Goal: Find specific page/section: Find specific page/section

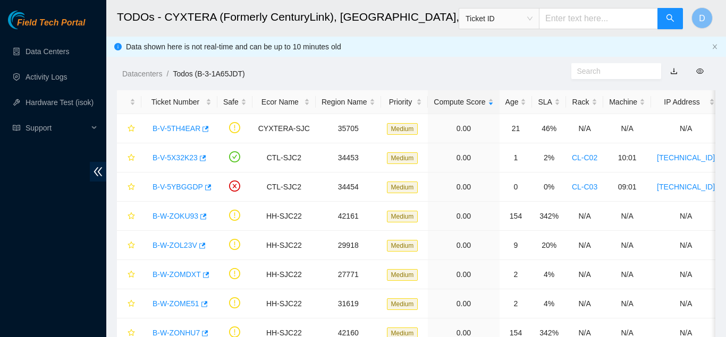
click at [40, 20] on span "Field Tech Portal" at bounding box center [51, 23] width 68 height 10
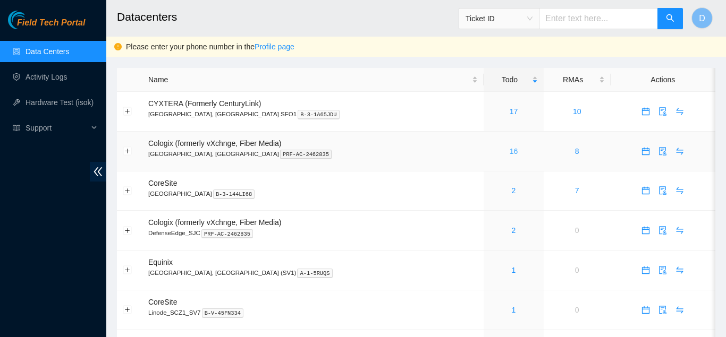
click at [509, 153] on link "16" at bounding box center [513, 151] width 9 height 9
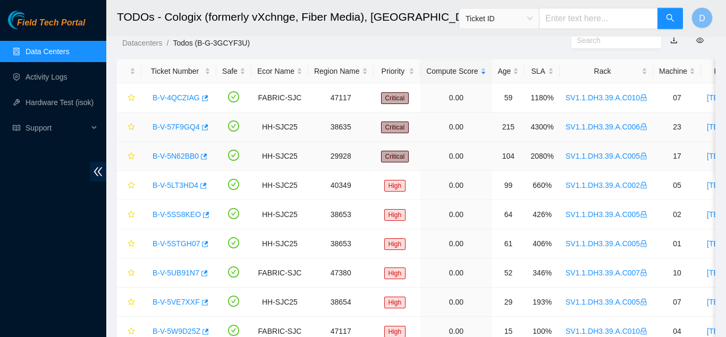
scroll to position [32, 0]
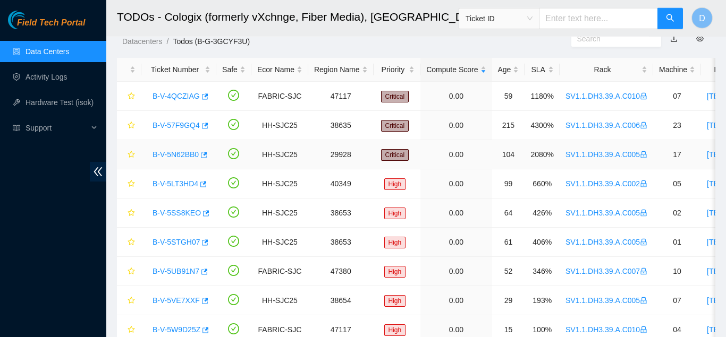
click at [420, 161] on td "0.00" at bounding box center [455, 154] width 71 height 29
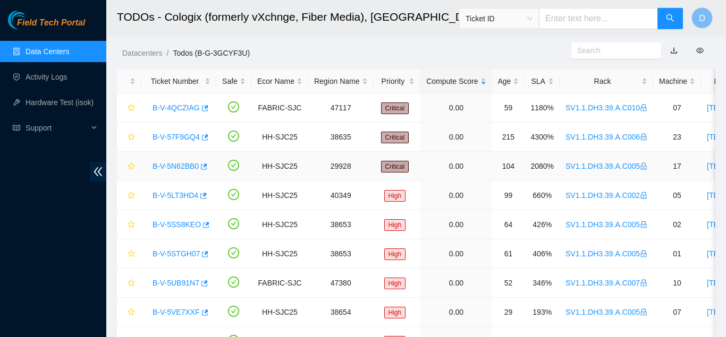
scroll to position [0, 0]
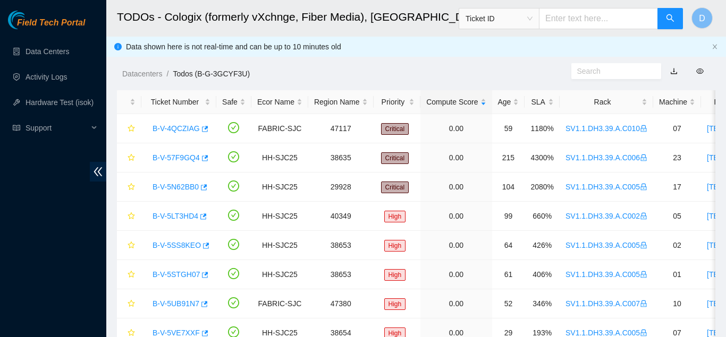
click at [36, 189] on div "Field Tech Portal Data Centers Activity Logs Hardware Test (isok) Support" at bounding box center [53, 174] width 106 height 327
click at [40, 240] on div "Field Tech Portal Data Centers Activity Logs Hardware Test (isok) Support" at bounding box center [53, 174] width 106 height 327
click at [62, 209] on div "Field Tech Portal Data Centers Activity Logs Hardware Test (isok) Support" at bounding box center [53, 174] width 106 height 327
